Goal: Task Accomplishment & Management: Use online tool/utility

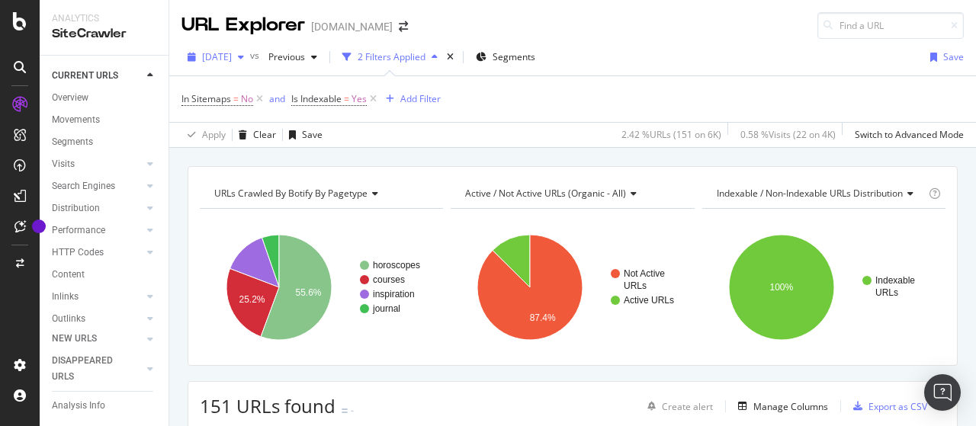
click at [232, 59] on span "[DATE]" at bounding box center [217, 56] width 30 height 13
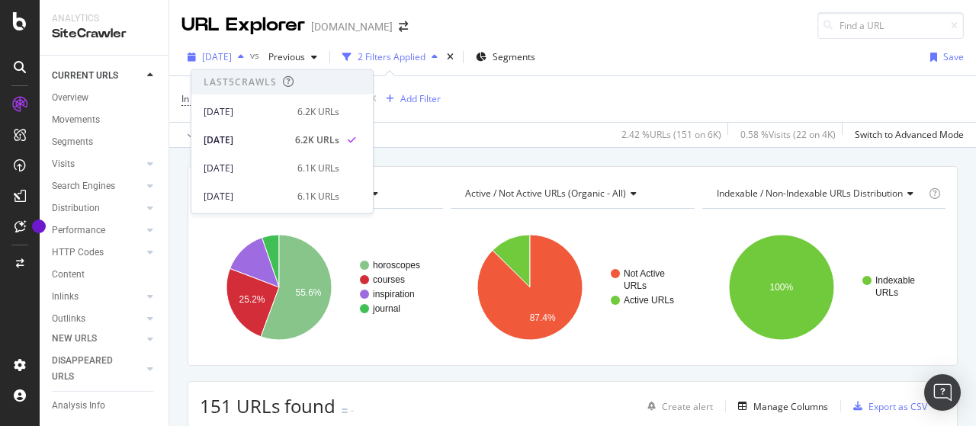
click at [232, 56] on span "[DATE]" at bounding box center [217, 56] width 30 height 13
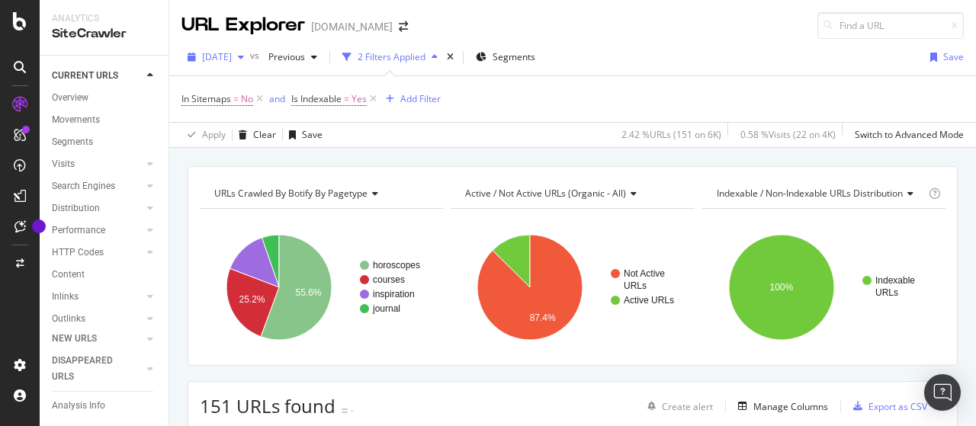
click at [232, 50] on span "[DATE]" at bounding box center [217, 56] width 30 height 13
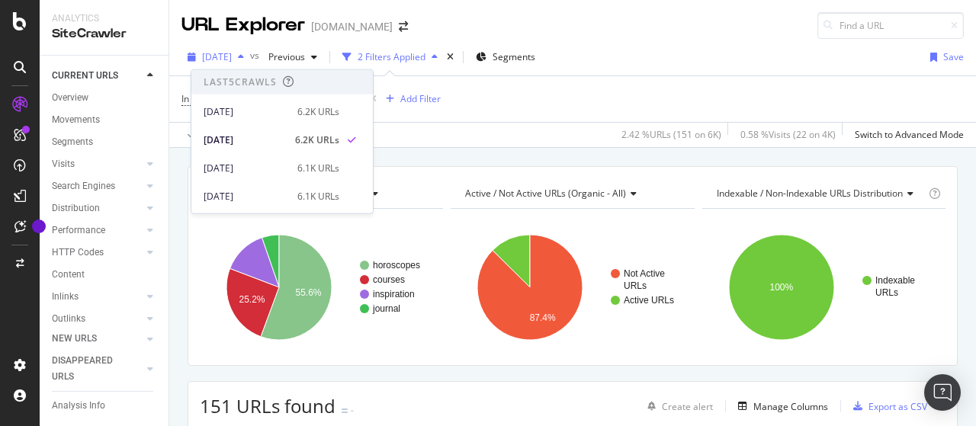
click at [232, 50] on span "[DATE]" at bounding box center [217, 56] width 30 height 13
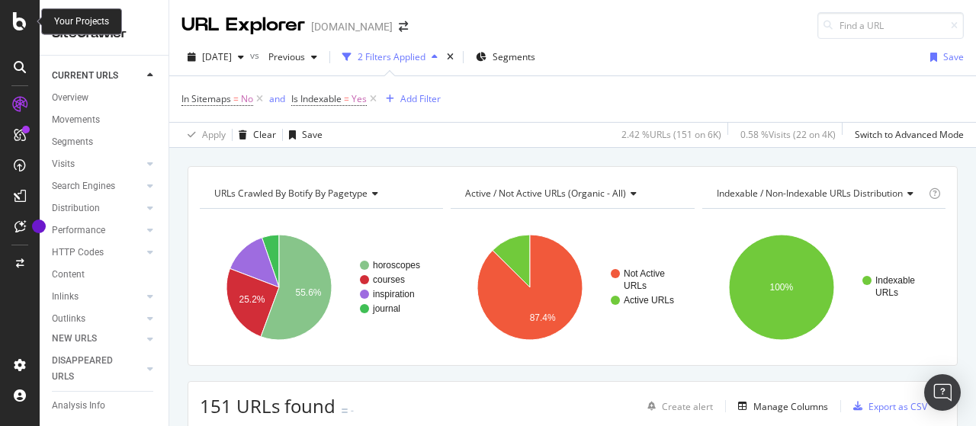
click at [21, 21] on icon at bounding box center [20, 21] width 14 height 18
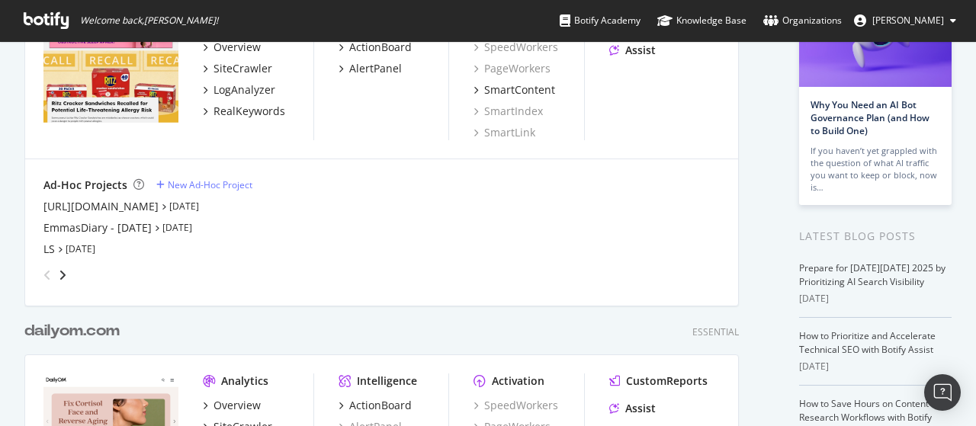
scroll to position [229, 0]
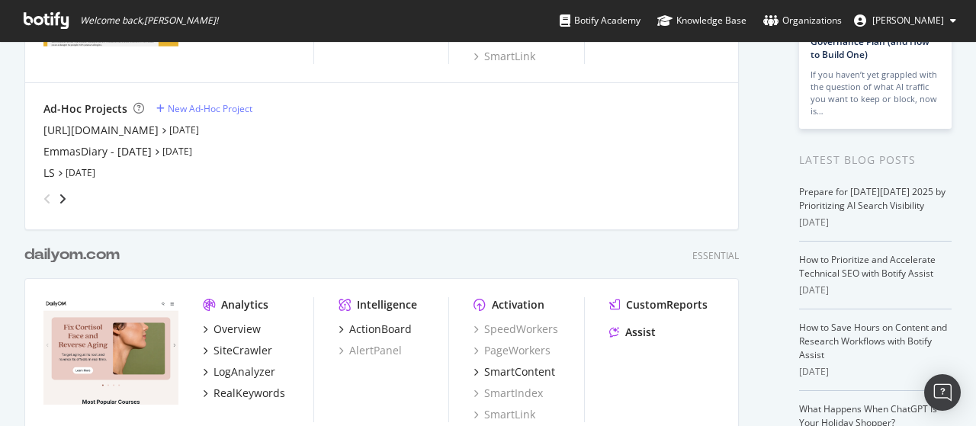
type input "ailyom"
click at [88, 252] on div "d ailyom .com" at bounding box center [71, 255] width 95 height 22
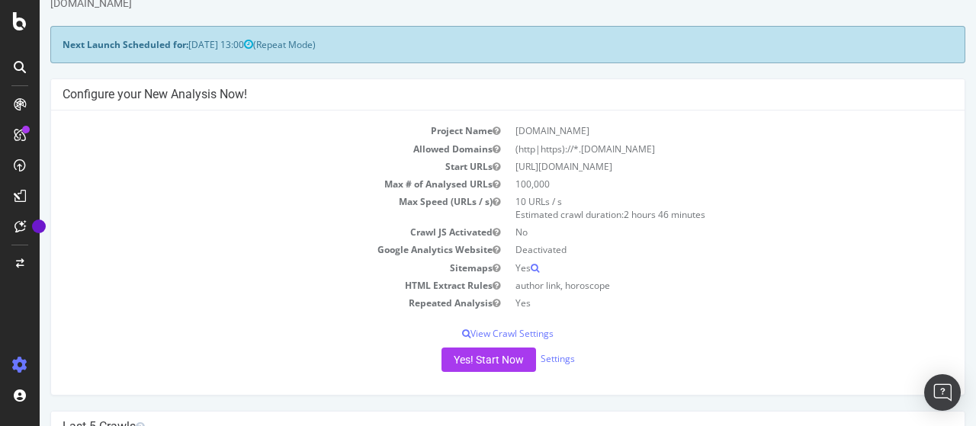
scroll to position [76, 0]
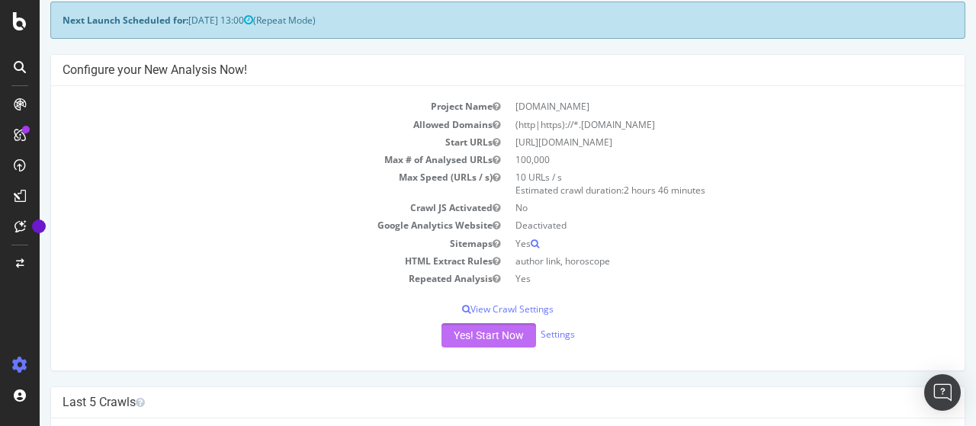
click at [492, 333] on button "Yes! Start Now" at bounding box center [488, 335] width 95 height 24
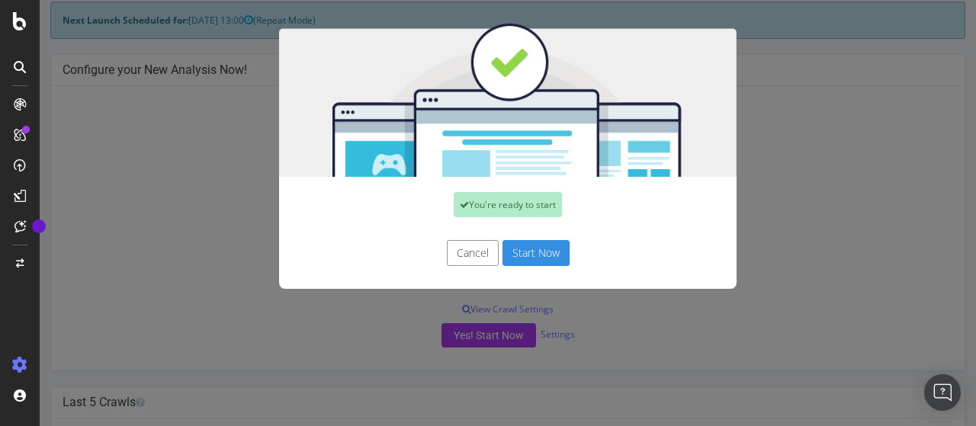
click at [528, 252] on button "Start Now" at bounding box center [535, 253] width 67 height 26
